Goal: Navigation & Orientation: Find specific page/section

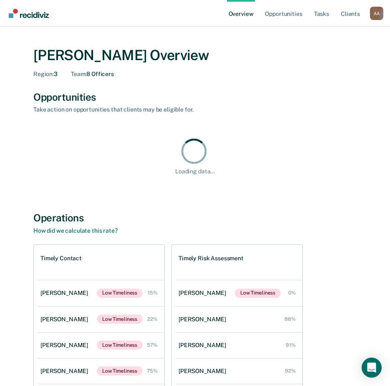
click at [330, 220] on div "Operations" at bounding box center [194, 218] width 323 height 12
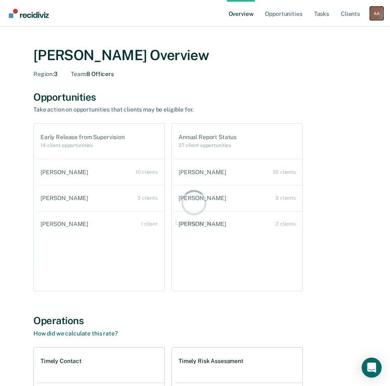
click at [373, 10] on div "A A" at bounding box center [376, 13] width 13 height 13
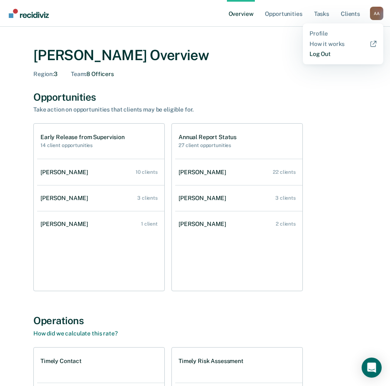
click at [320, 54] on link "Log Out" at bounding box center [343, 54] width 67 height 7
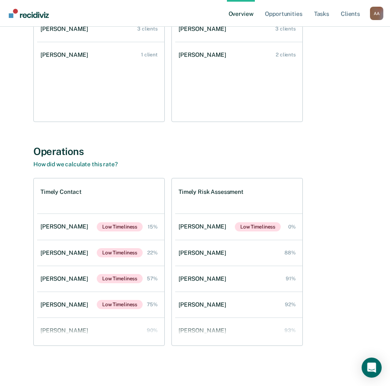
scroll to position [172, 0]
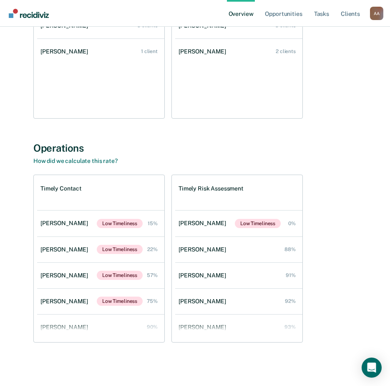
click at [121, 142] on div "Operations" at bounding box center [194, 148] width 323 height 12
